Goal: Information Seeking & Learning: Check status

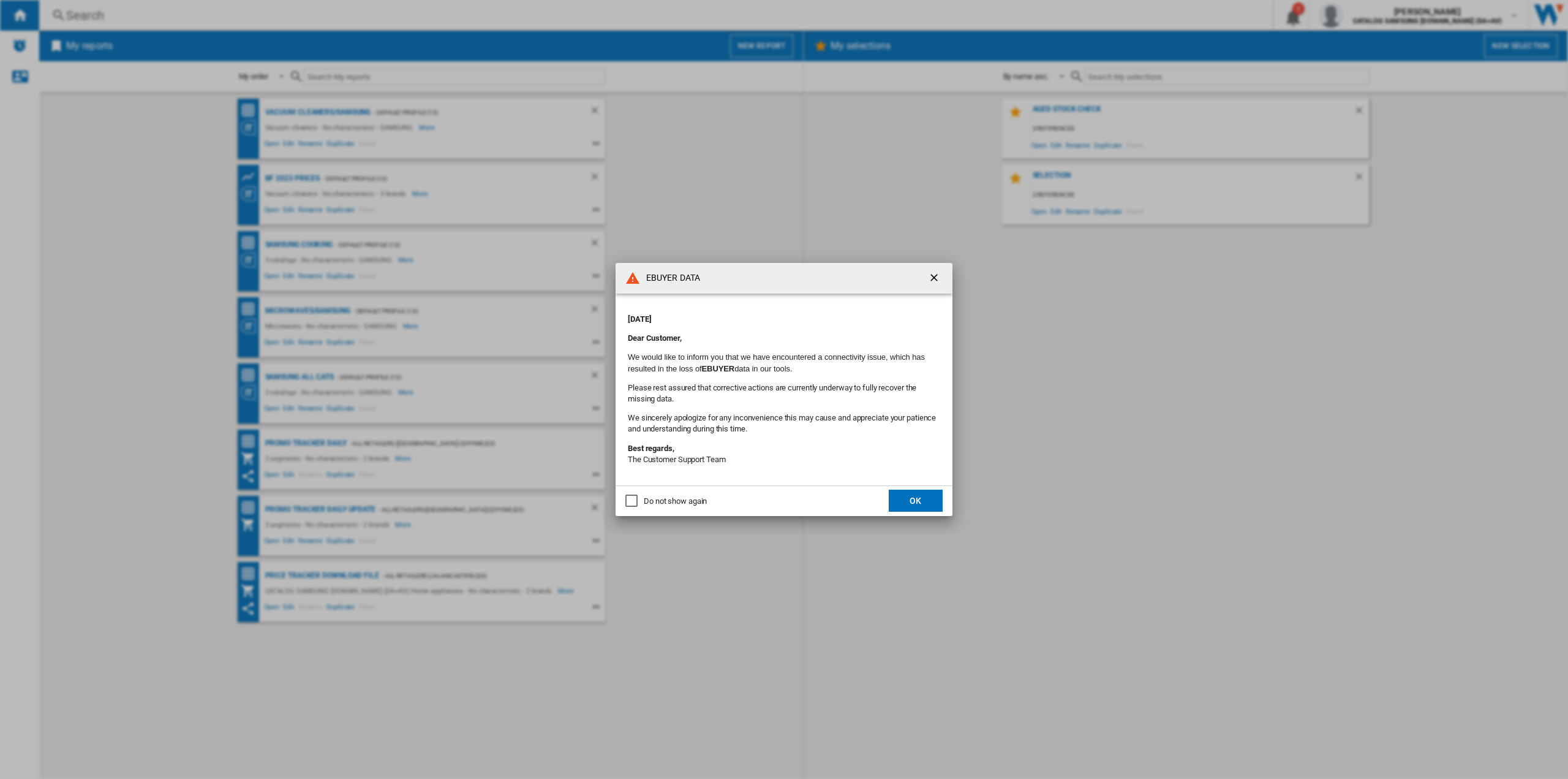
click at [912, 508] on button "OK" at bounding box center [916, 501] width 54 height 22
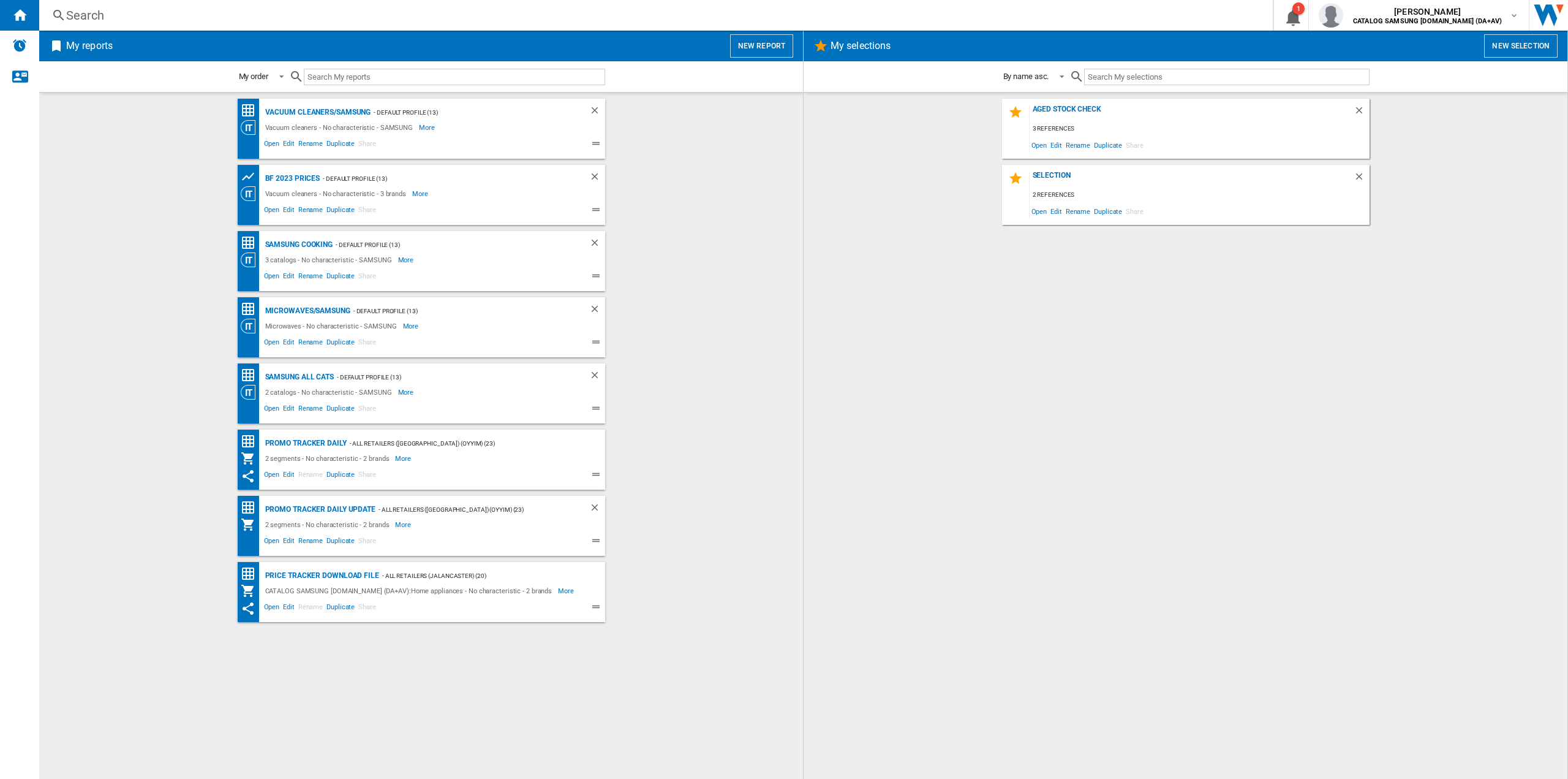
click at [382, 17] on div "Search" at bounding box center [653, 15] width 1175 height 17
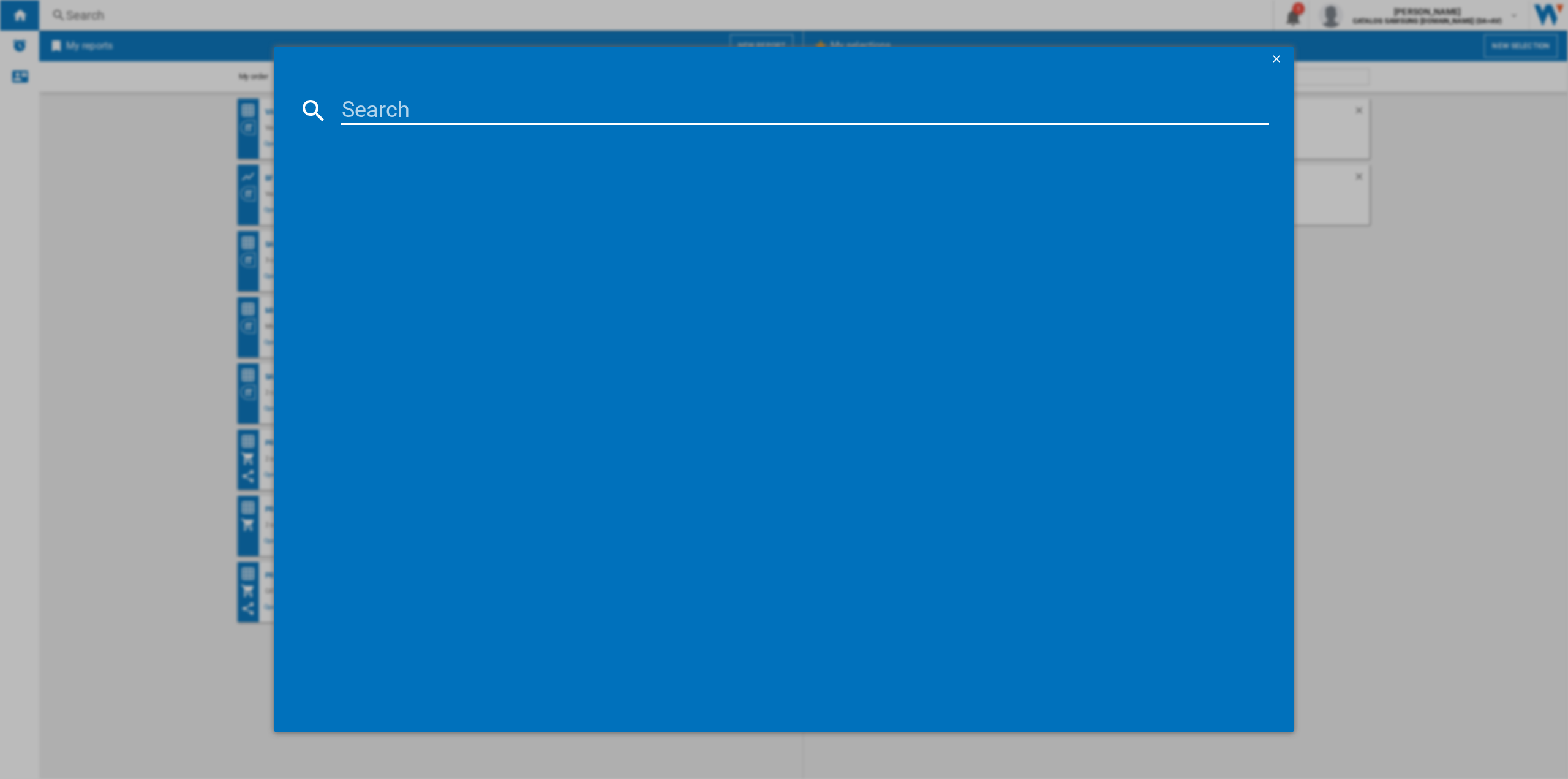
click at [386, 98] on input at bounding box center [805, 110] width 929 height 29
click at [387, 119] on input at bounding box center [805, 110] width 929 height 29
paste input "N:\Consumer\consWHITE\Business Intelligence\GfK reports\HITLIST"
type input "N:\Consumer\consWHITE\Business Intelligence\GfK reports\HITLIST"
paste input "NZ64F3NM1AB/UR"
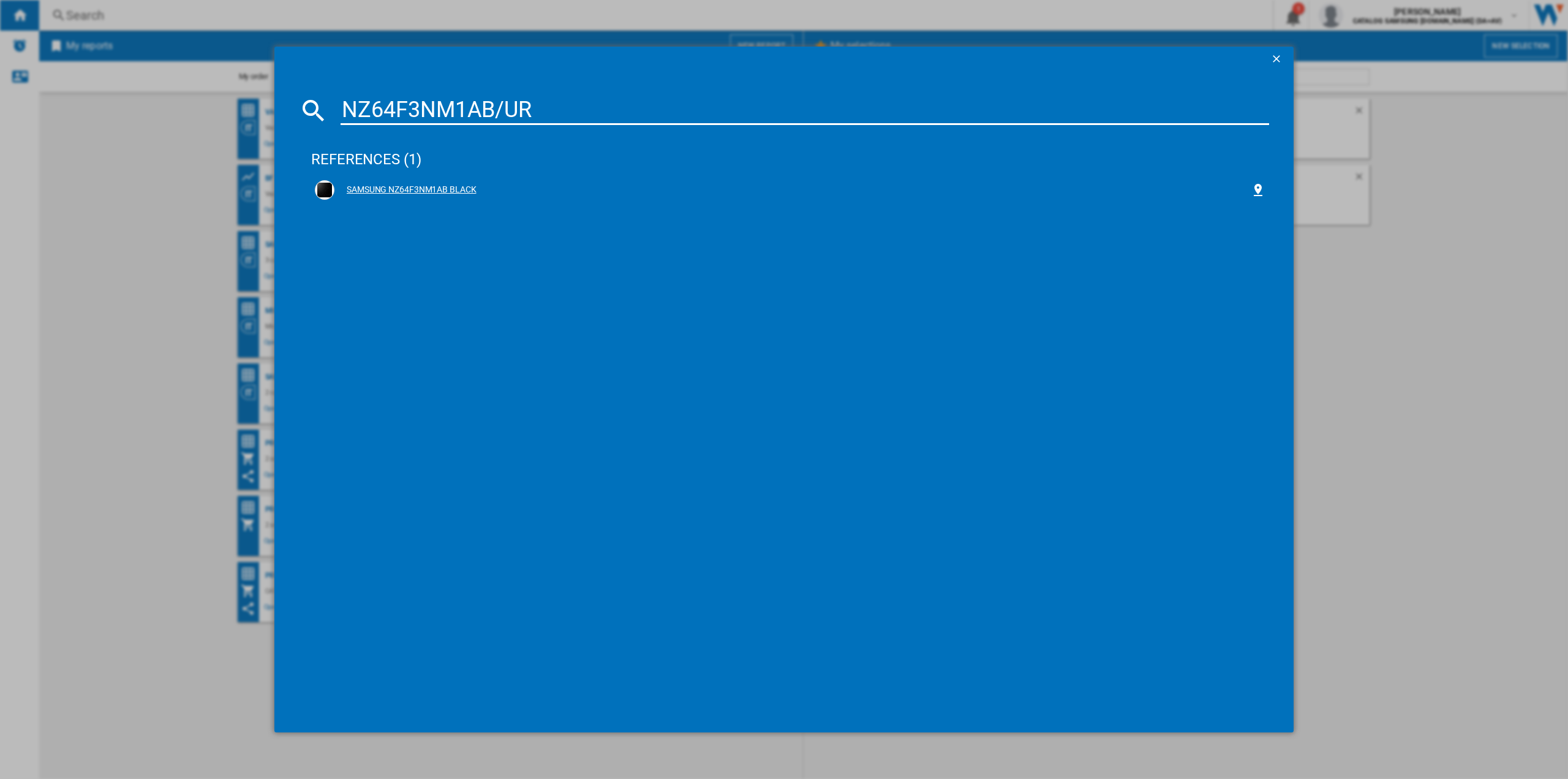
type input "NZ64F3NM1AB/UR"
click at [497, 200] on div "SAMSUNG NZ64F3NM1AB BLACK" at bounding box center [790, 190] width 958 height 27
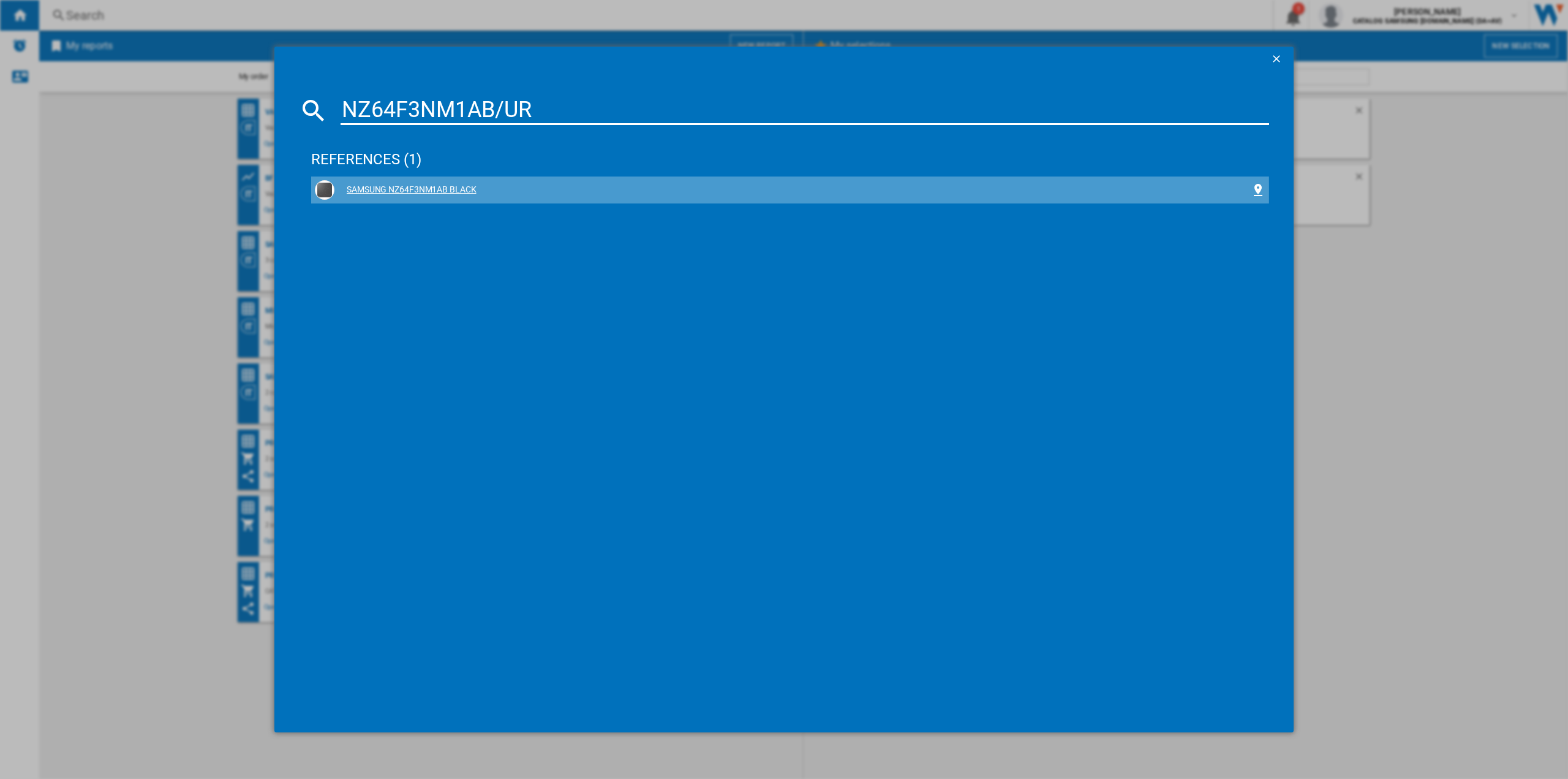
click at [402, 191] on div "SAMSUNG NZ64F3NM1AB BLACK" at bounding box center [792, 190] width 916 height 13
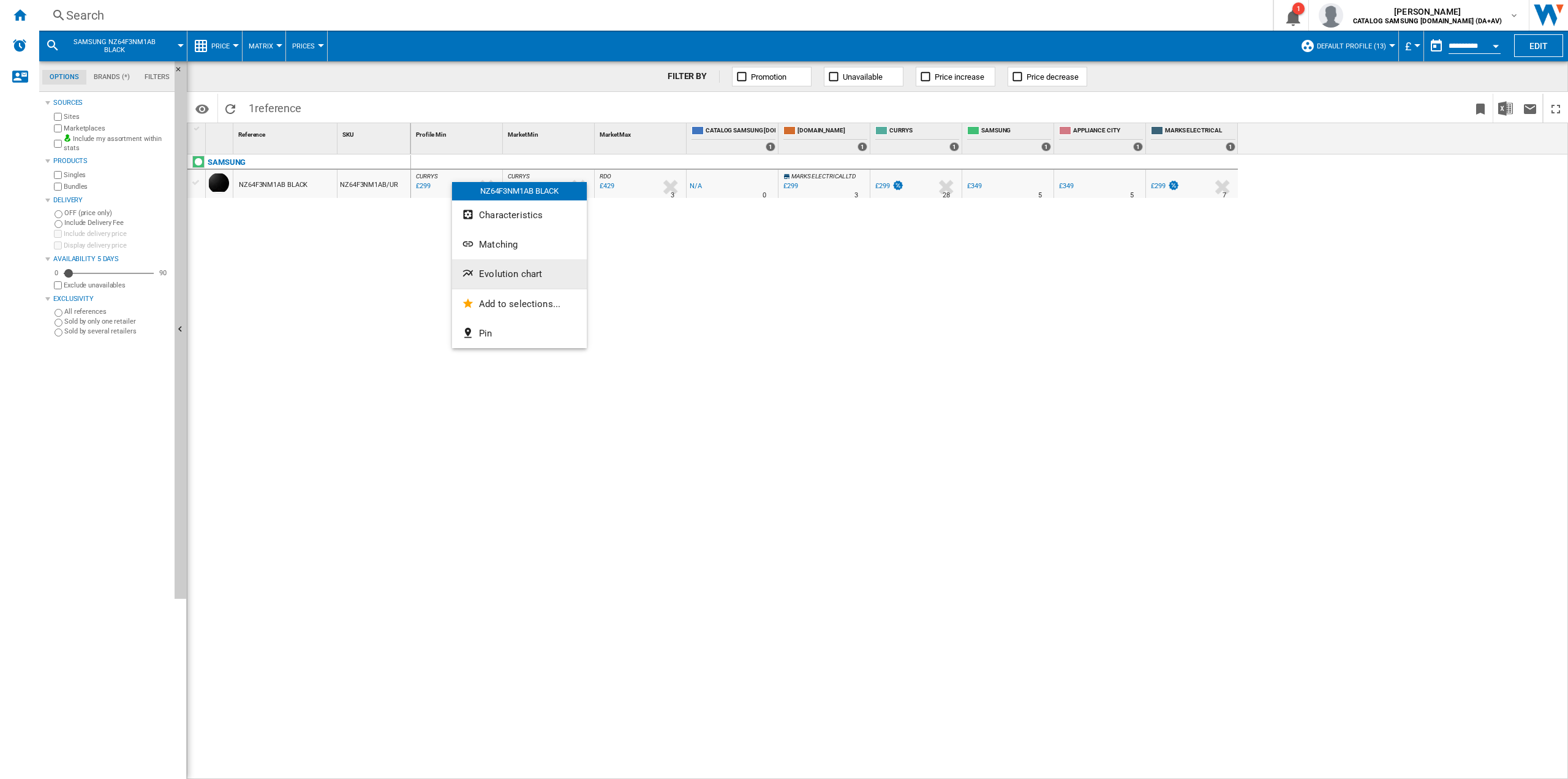
click at [505, 273] on span "Evolution chart" at bounding box center [510, 273] width 63 height 11
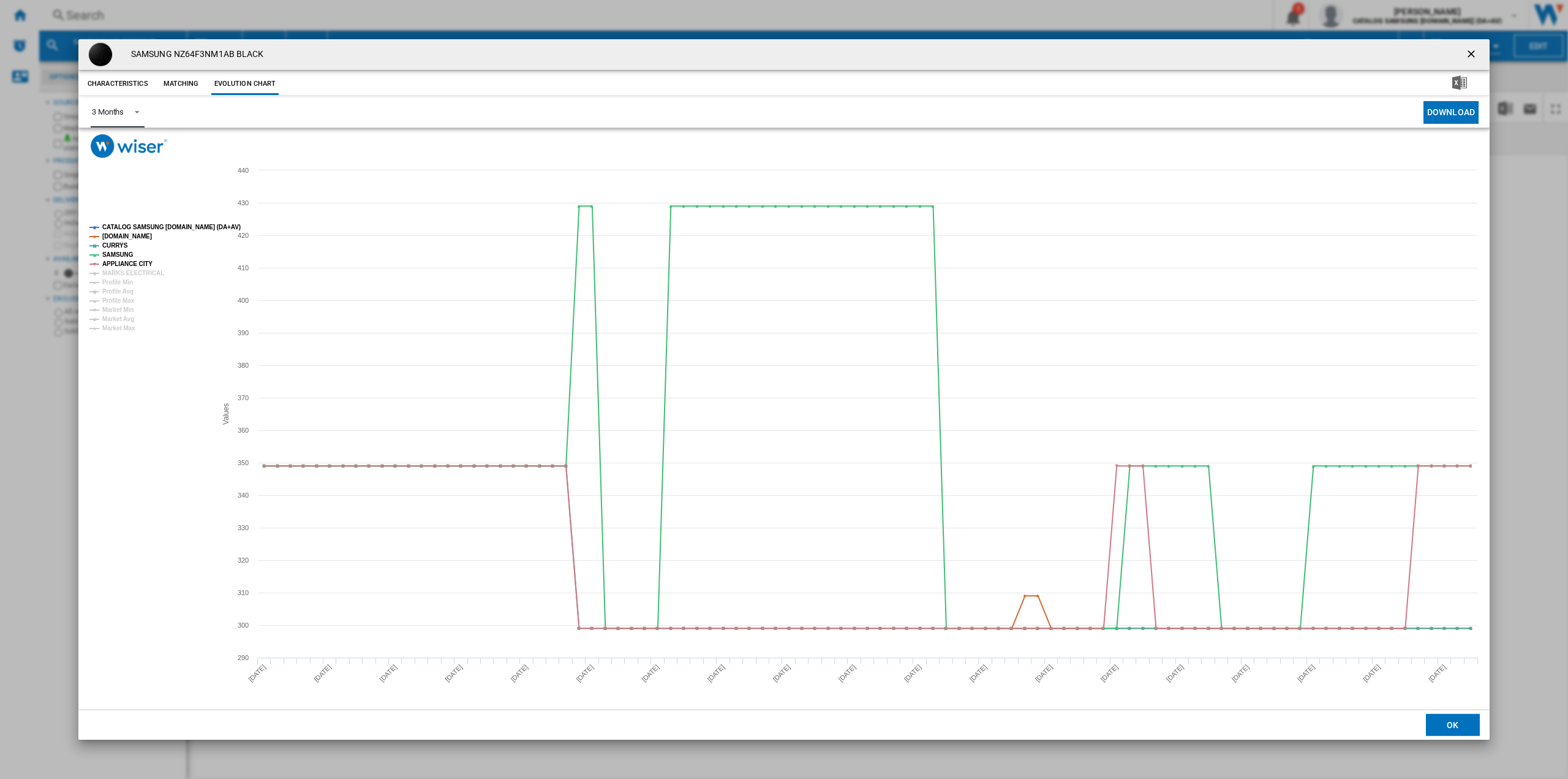
click at [127, 115] on md-select-value "3 Months" at bounding box center [117, 112] width 54 height 30
click at [122, 145] on div "6 Months" at bounding box center [108, 142] width 32 height 11
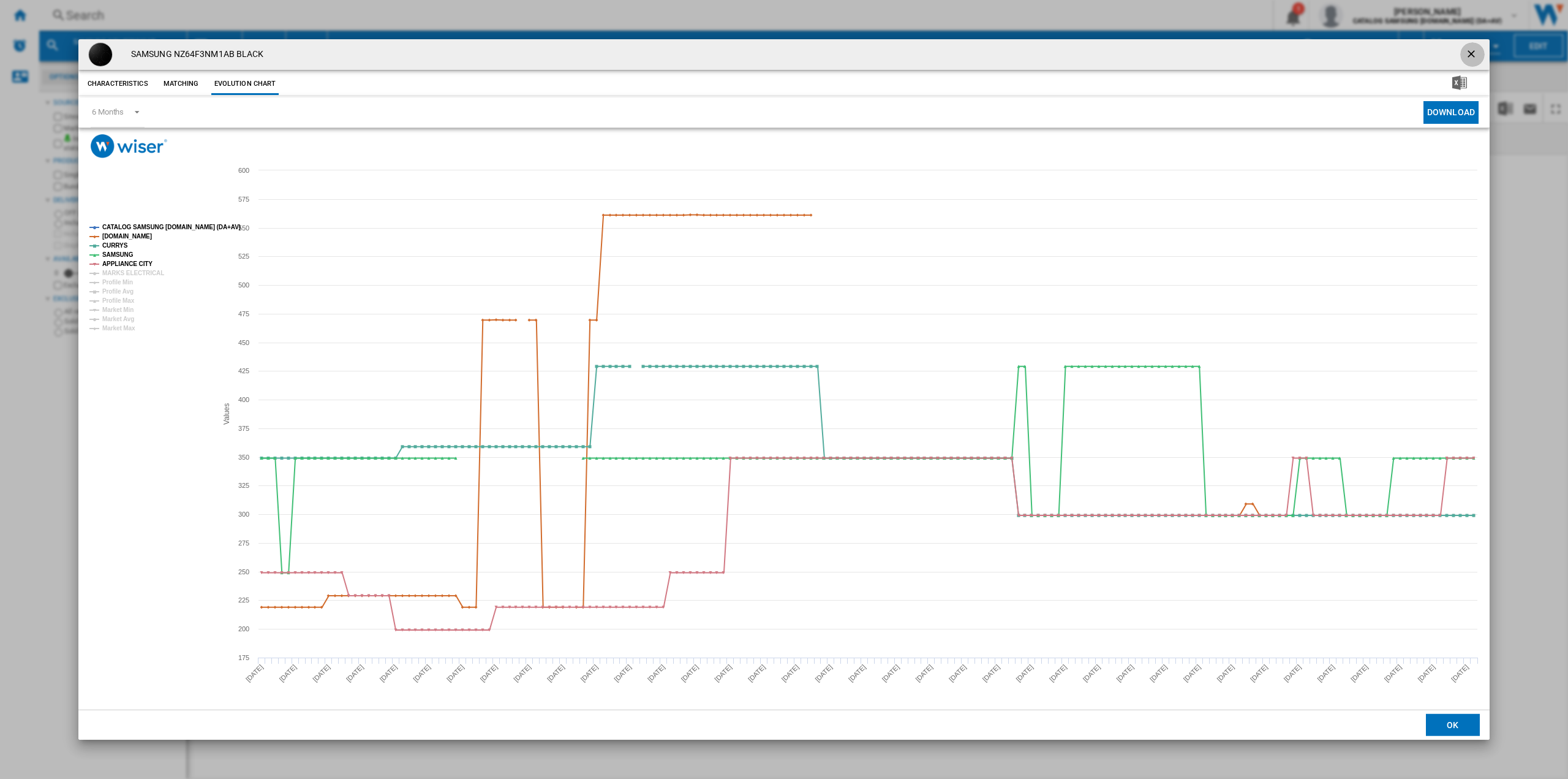
click at [1468, 54] on ng-md-icon "getI18NText('BUTTONS.CLOSE_DIALOG')" at bounding box center [1473, 55] width 15 height 15
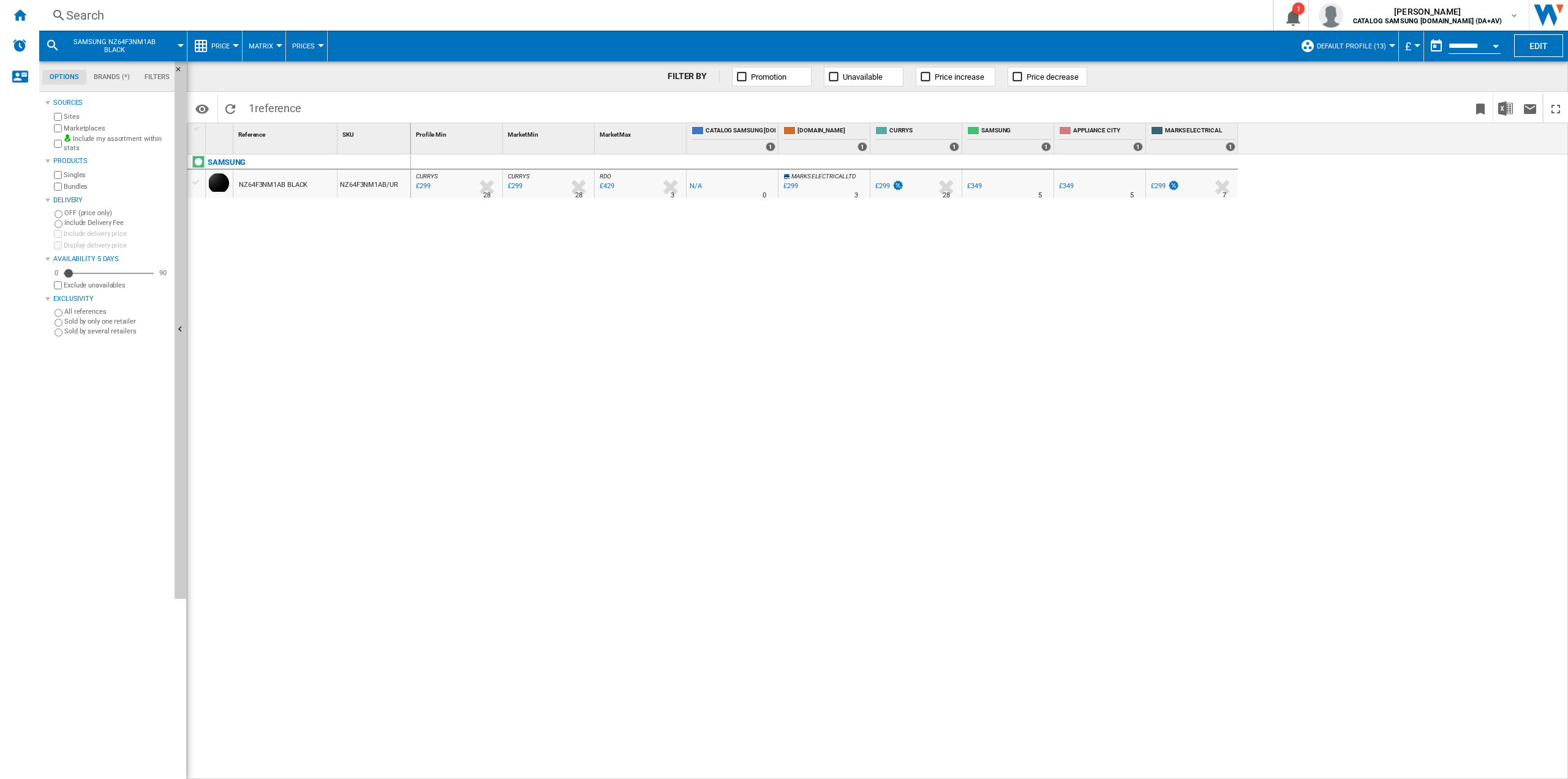
click at [313, 20] on div "Search" at bounding box center [653, 15] width 1175 height 17
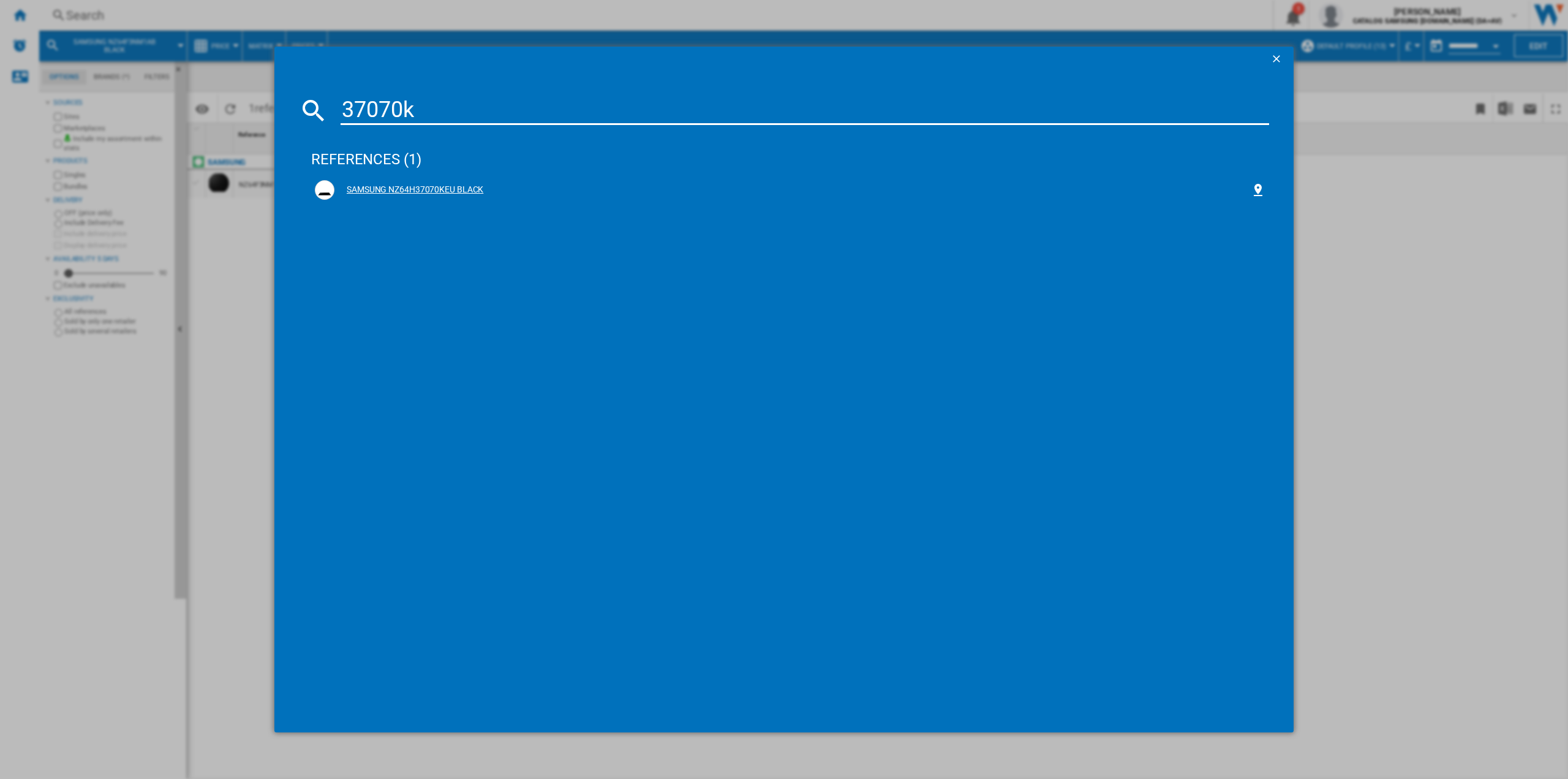
type input "37070k"
click at [403, 188] on div "SAMSUNG NZ64H37070KEU BLACK" at bounding box center [792, 190] width 916 height 13
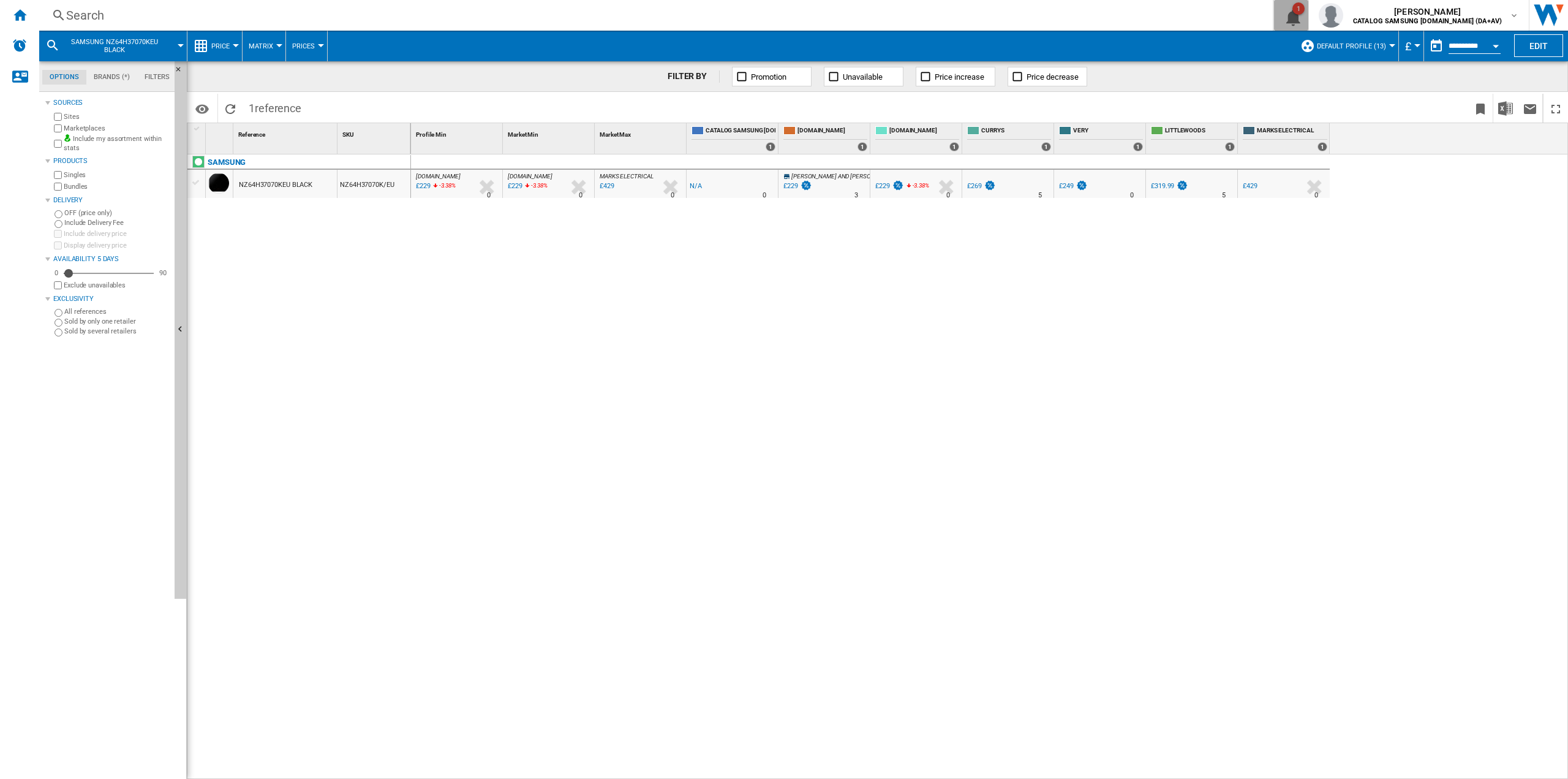
click at [1299, 13] on ng-md-icon "1\a notification" at bounding box center [1291, 15] width 15 height 15
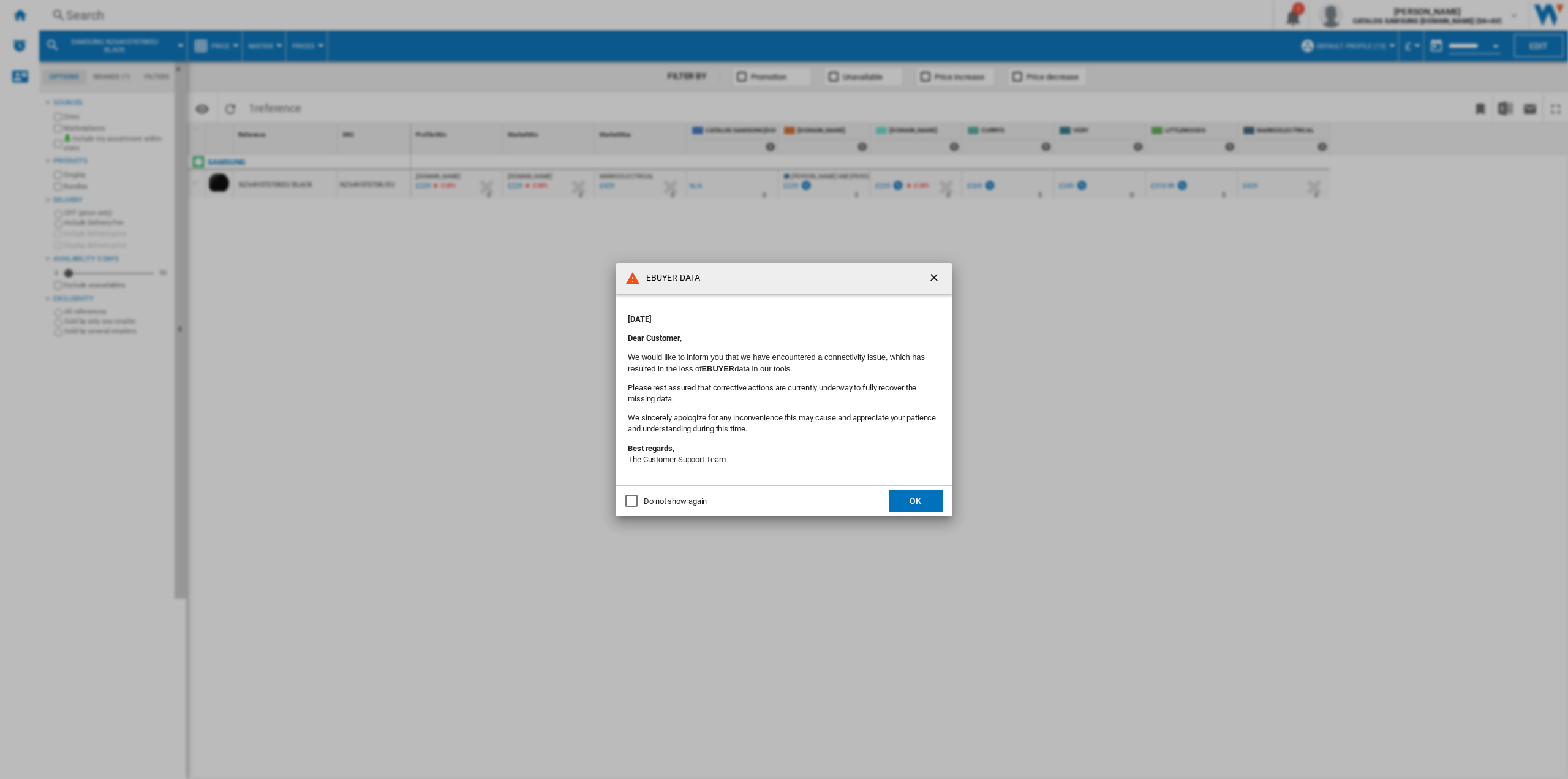
click at [934, 278] on ng-md-icon "getI18NText('BUTTONS.CLOSE_DIALOG')" at bounding box center [936, 279] width 15 height 15
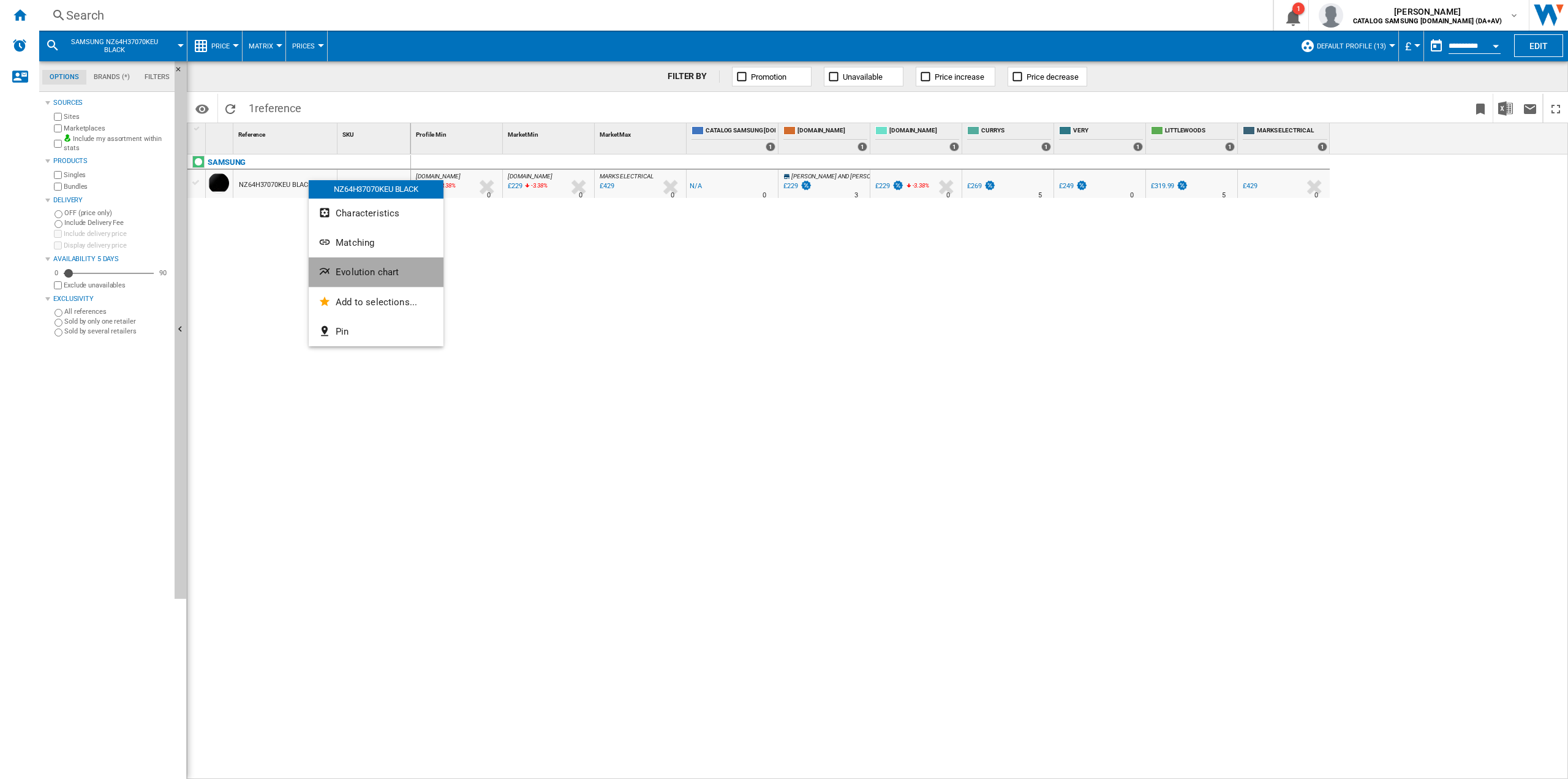
click at [385, 273] on span "Evolution chart" at bounding box center [366, 272] width 63 height 11
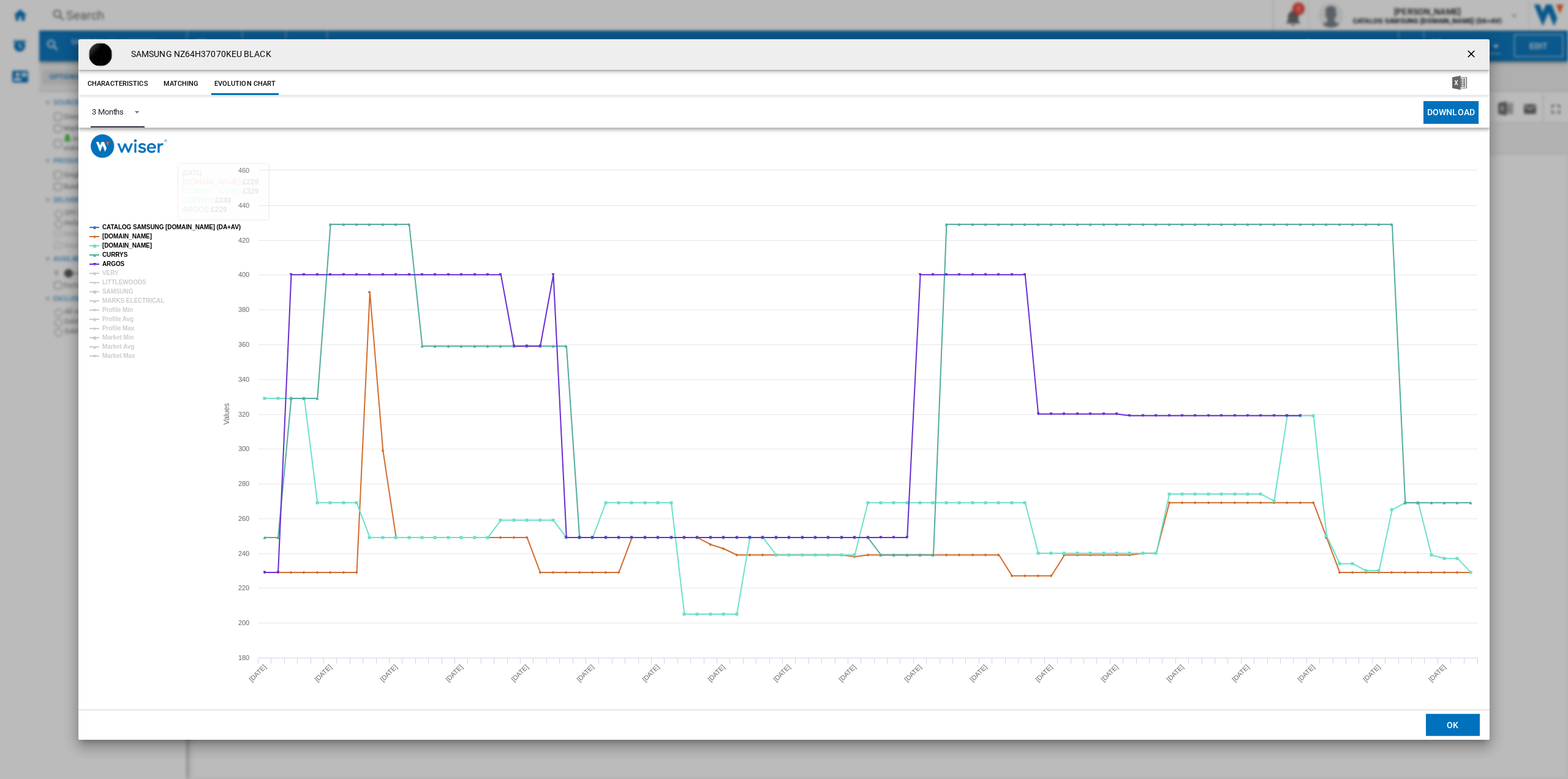
click at [120, 120] on md-select-value "3 Months" at bounding box center [117, 112] width 54 height 30
click at [117, 144] on div "6 Months" at bounding box center [108, 142] width 32 height 11
